Goal: Task Accomplishment & Management: Manage account settings

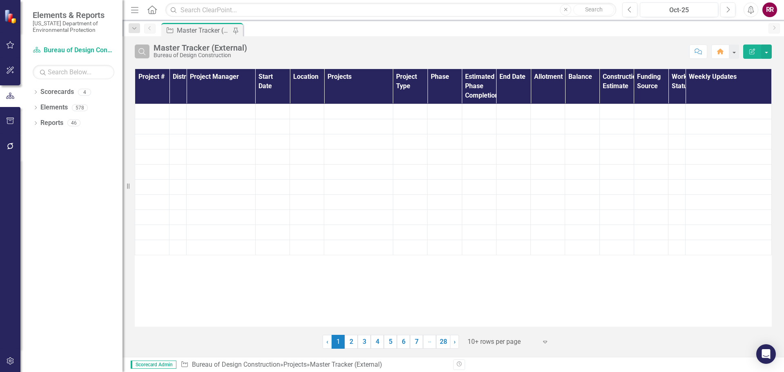
click at [140, 53] on icon "Search" at bounding box center [142, 51] width 9 height 7
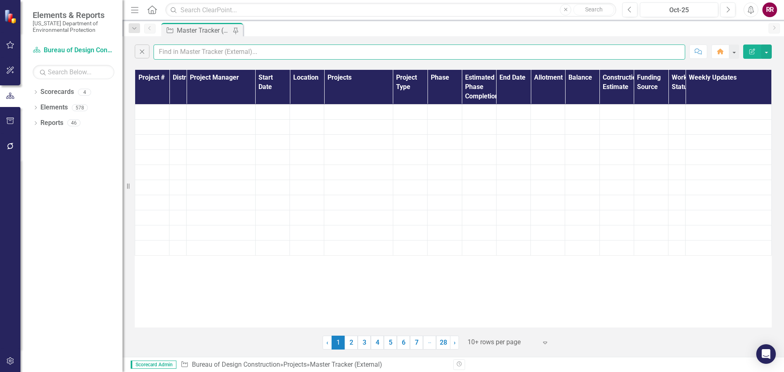
click at [175, 50] on input "text" at bounding box center [420, 52] width 532 height 15
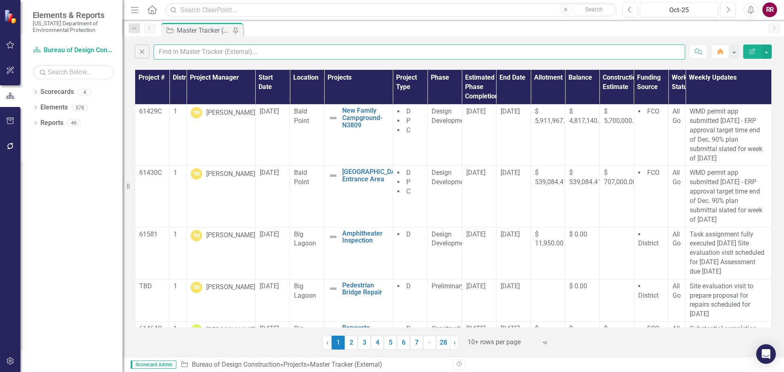
type input "[PERSON_NAME]"
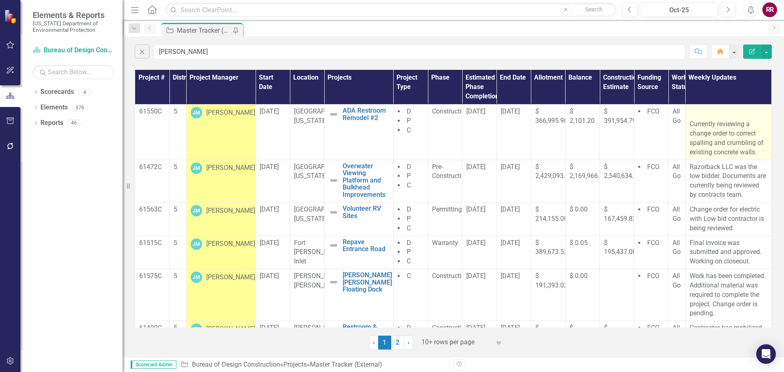
click at [706, 132] on p "Currently reviewing a change order to correct spalling and crumbling of existin…" at bounding box center [729, 137] width 78 height 39
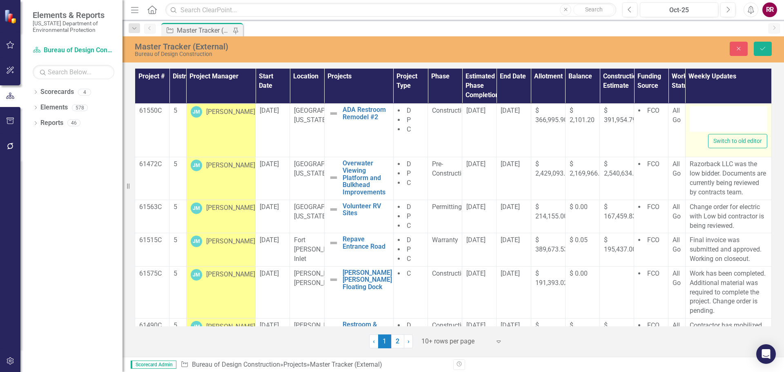
type textarea "<p>&nbsp;</p> <p>Currently reviewing a change order to correct spalling and cru…"
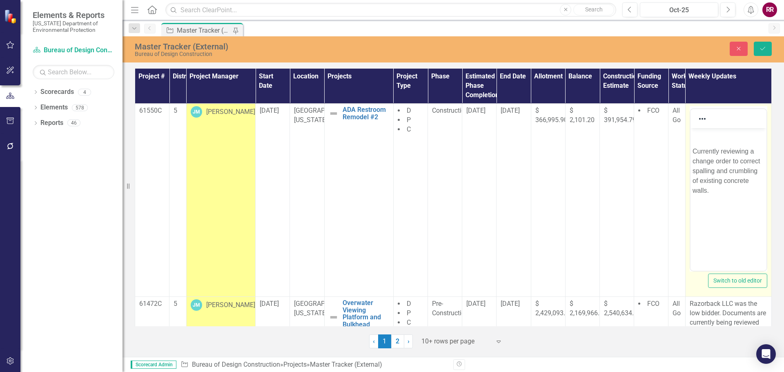
click at [693, 151] on p "Currently reviewing a change order to correct spalling and crumbling of existin…" at bounding box center [728, 170] width 72 height 49
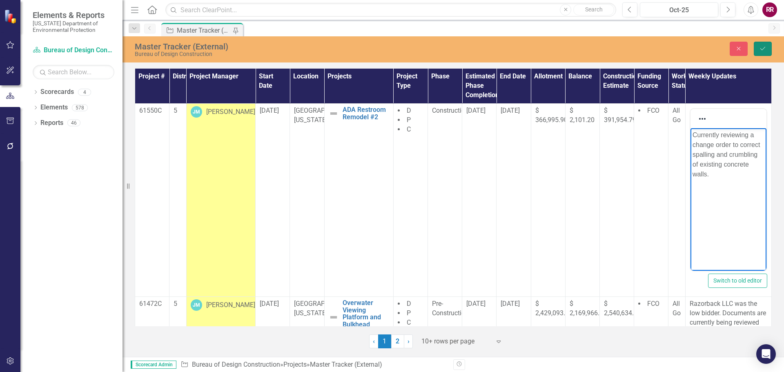
click at [759, 51] on button "Save" at bounding box center [763, 49] width 18 height 14
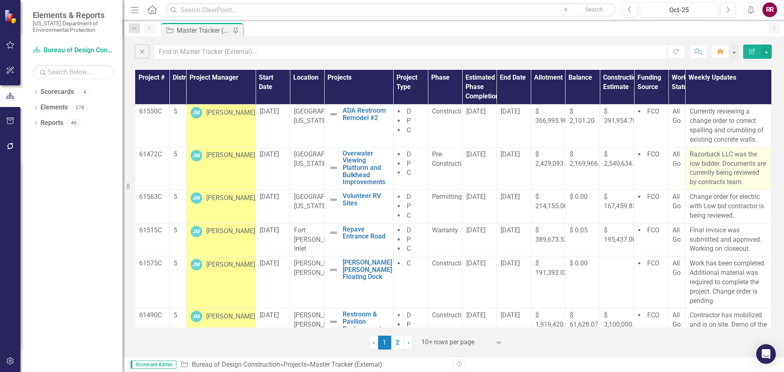
click at [713, 173] on p "Razorback LLC was the low bidder. Documents are currently being reviewed by con…" at bounding box center [729, 168] width 78 height 37
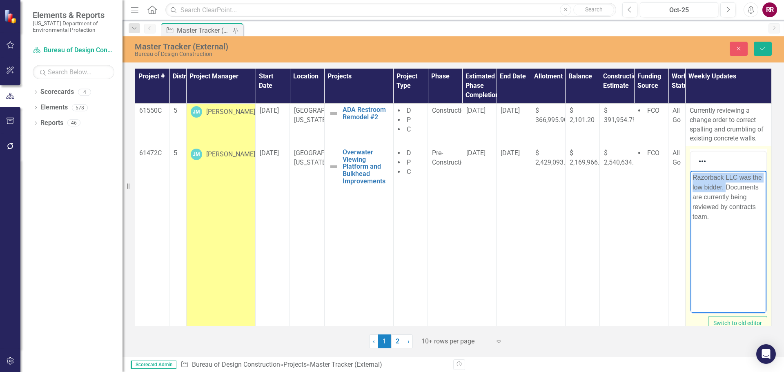
drag, startPoint x: 739, startPoint y: 186, endPoint x: 681, endPoint y: 168, distance: 60.3
click at [690, 171] on html "Razorback LLC was the low bidder. Documents are currently being reviewed by con…" at bounding box center [728, 232] width 76 height 122
click at [695, 177] on p "Documents are currently being reviewed by contracts team." at bounding box center [728, 187] width 72 height 29
drag, startPoint x: 747, startPoint y: 199, endPoint x: 693, endPoint y: 182, distance: 56.8
click at [690, 171] on html "Documents are currently being reviewed by contracts team." at bounding box center [728, 232] width 76 height 122
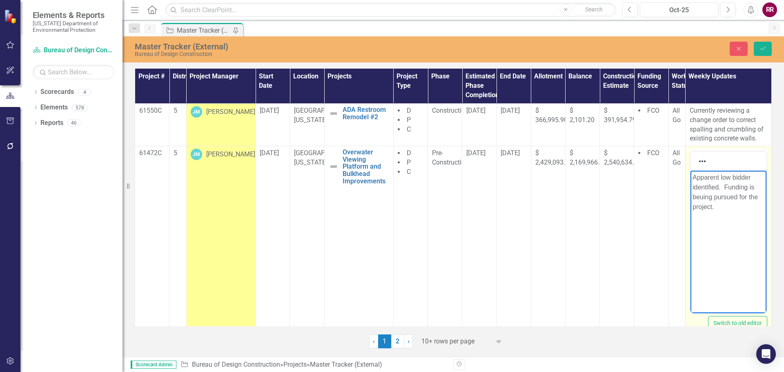
click at [702, 197] on p "Apparent low bidder identified. Funding is beuing pursued for the project." at bounding box center [728, 192] width 72 height 39
click at [740, 211] on p "Apparent low bidder identified. Funding is being pursued for the project." at bounding box center [728, 192] width 72 height 39
click at [760, 49] on icon "Save" at bounding box center [762, 49] width 7 height 6
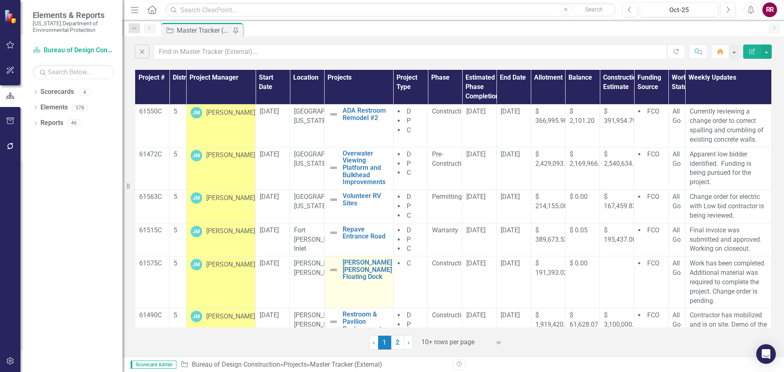
drag, startPoint x: 394, startPoint y: 342, endPoint x: 371, endPoint y: 296, distance: 51.7
click at [395, 342] on link "2" at bounding box center [397, 343] width 13 height 14
